Goal: Task Accomplishment & Management: Use online tool/utility

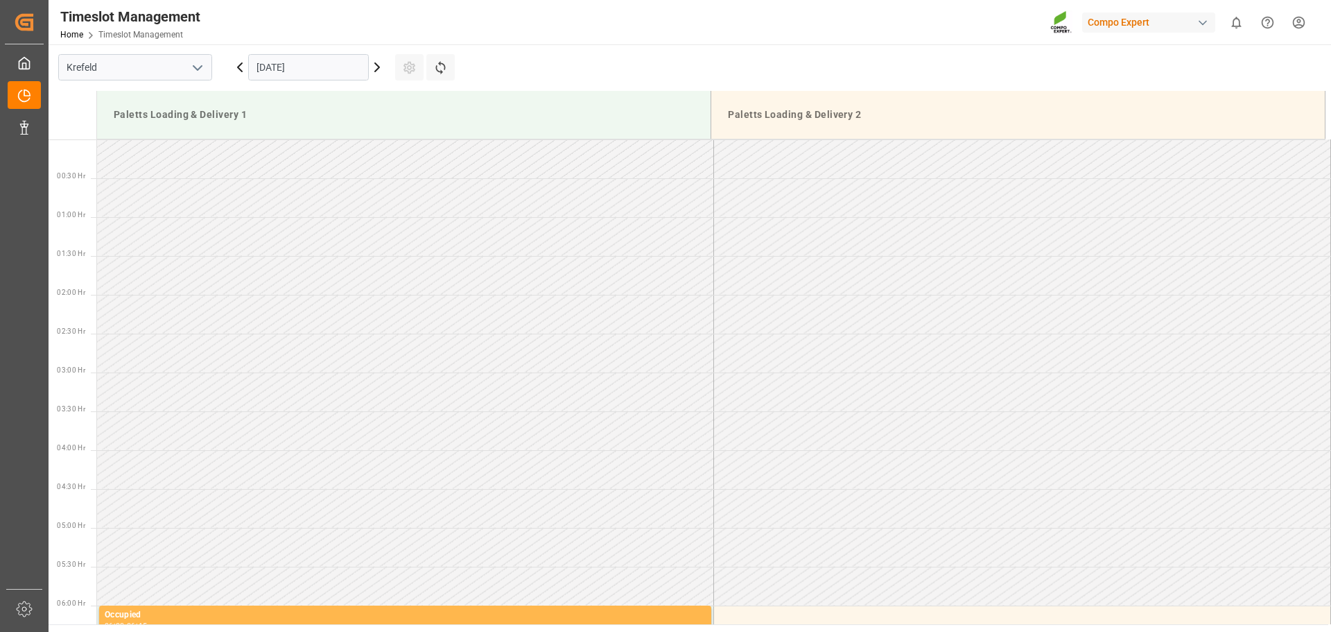
scroll to position [812, 0]
